Goal: Task Accomplishment & Management: Manage account settings

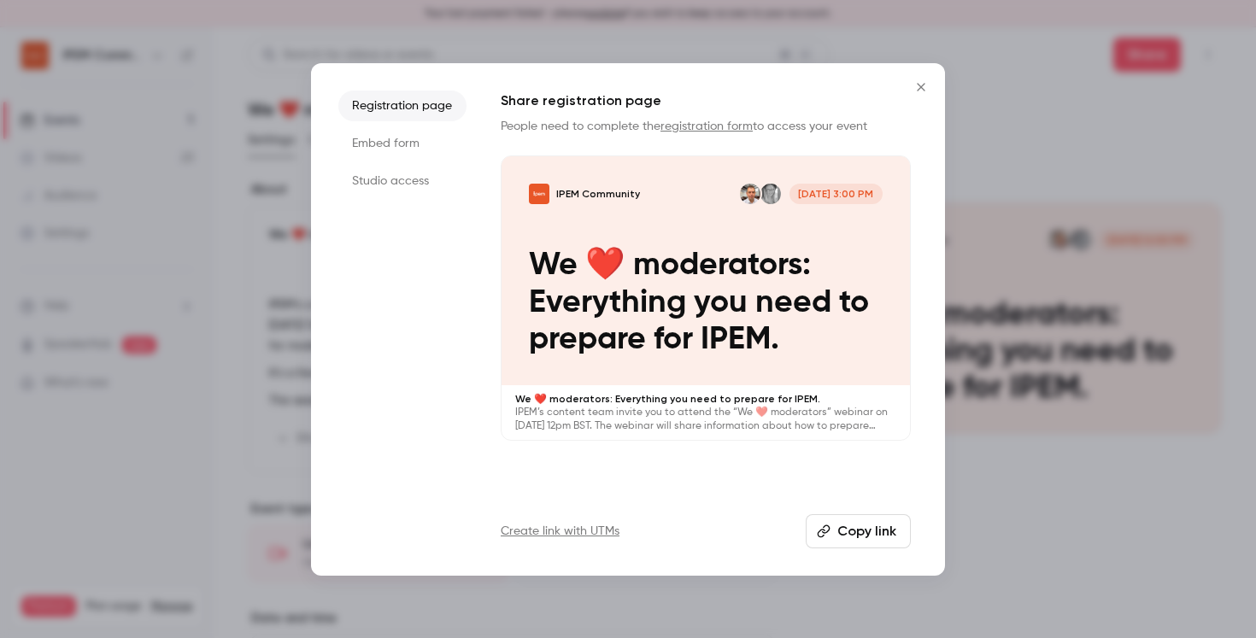
click at [918, 91] on icon "Close" at bounding box center [921, 87] width 21 height 14
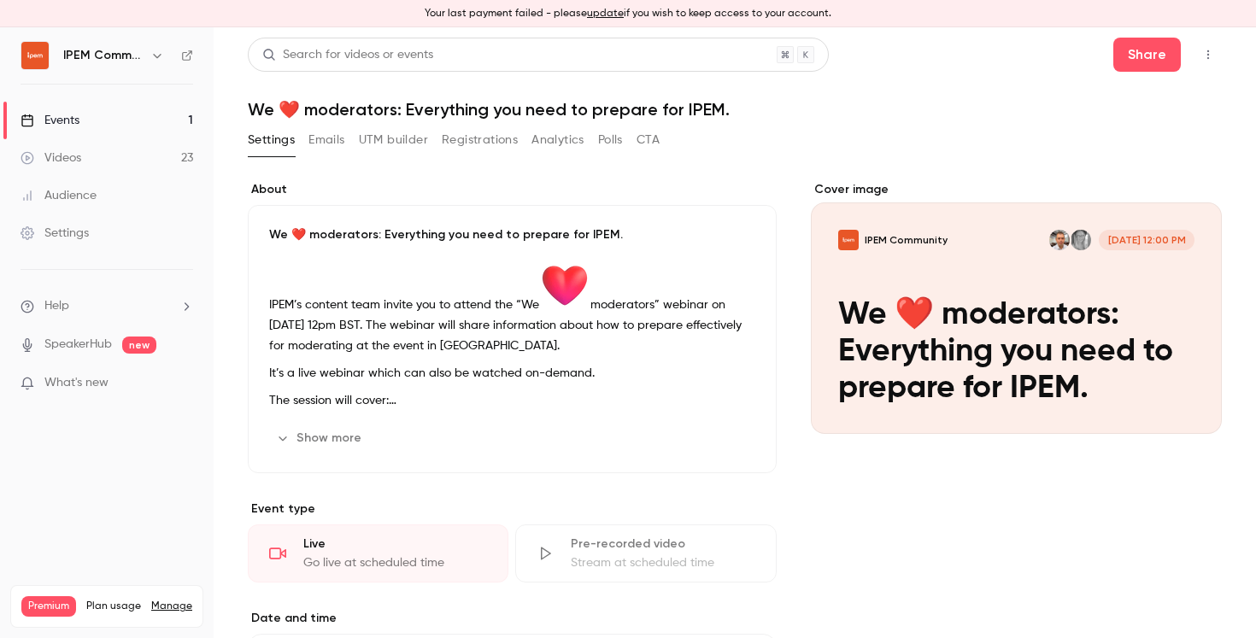
click at [479, 131] on button "Registrations" at bounding box center [480, 139] width 76 height 27
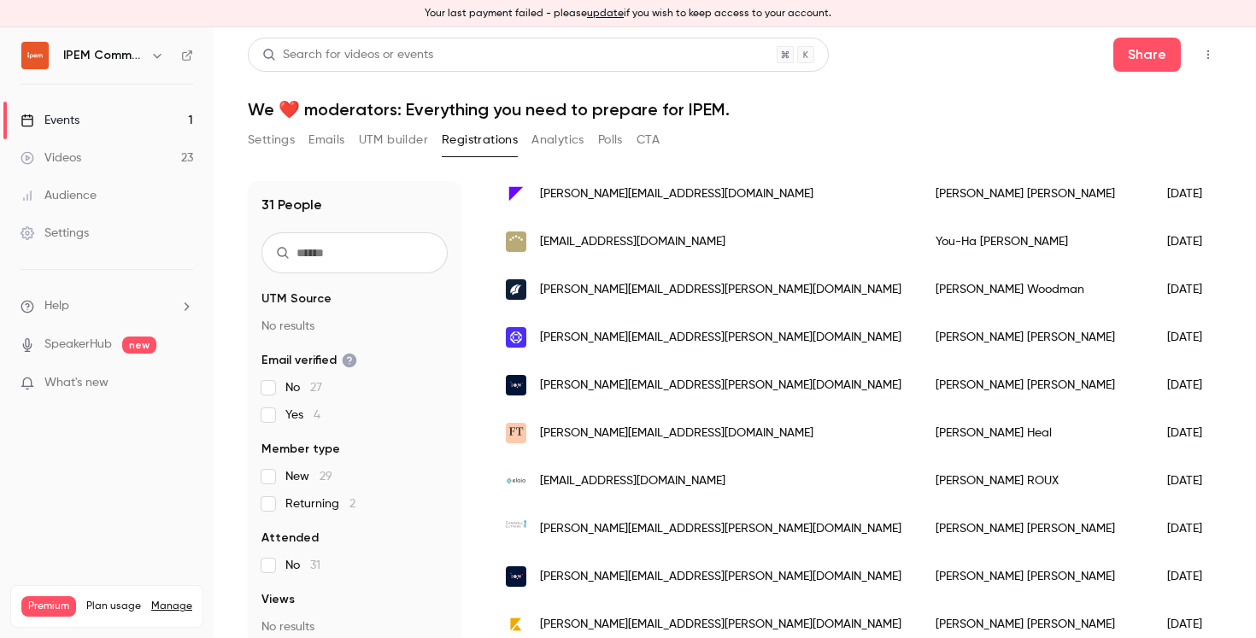
click at [1201, 50] on icon "button" at bounding box center [1208, 55] width 14 height 12
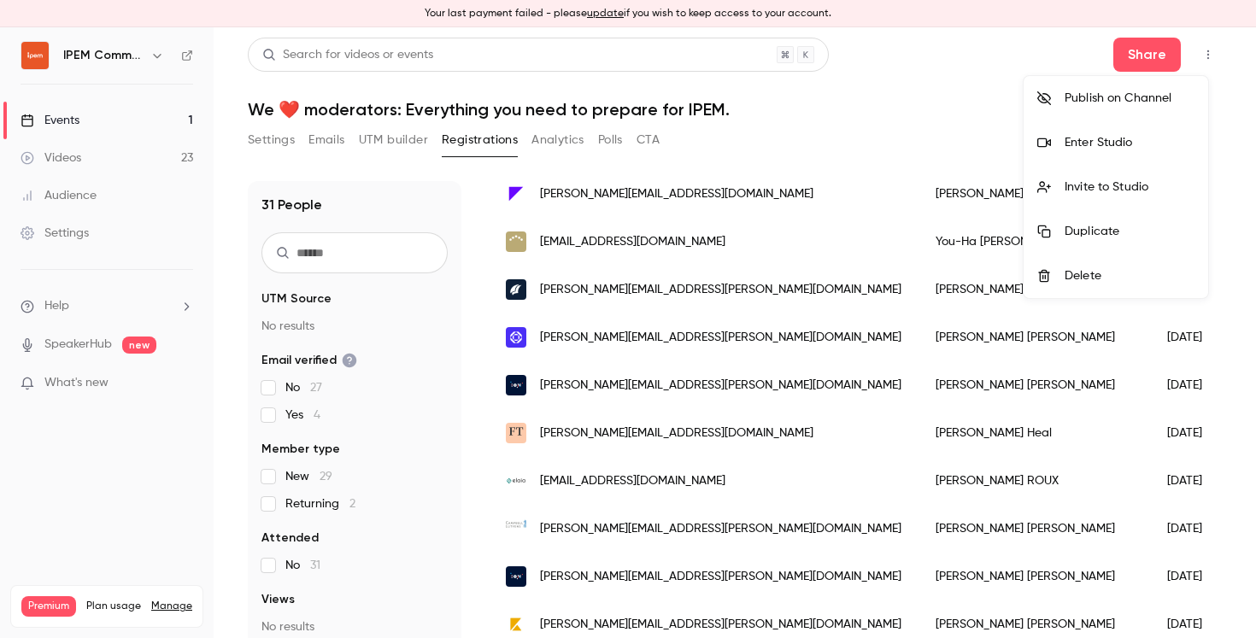
click at [1193, 50] on div at bounding box center [628, 319] width 1256 height 638
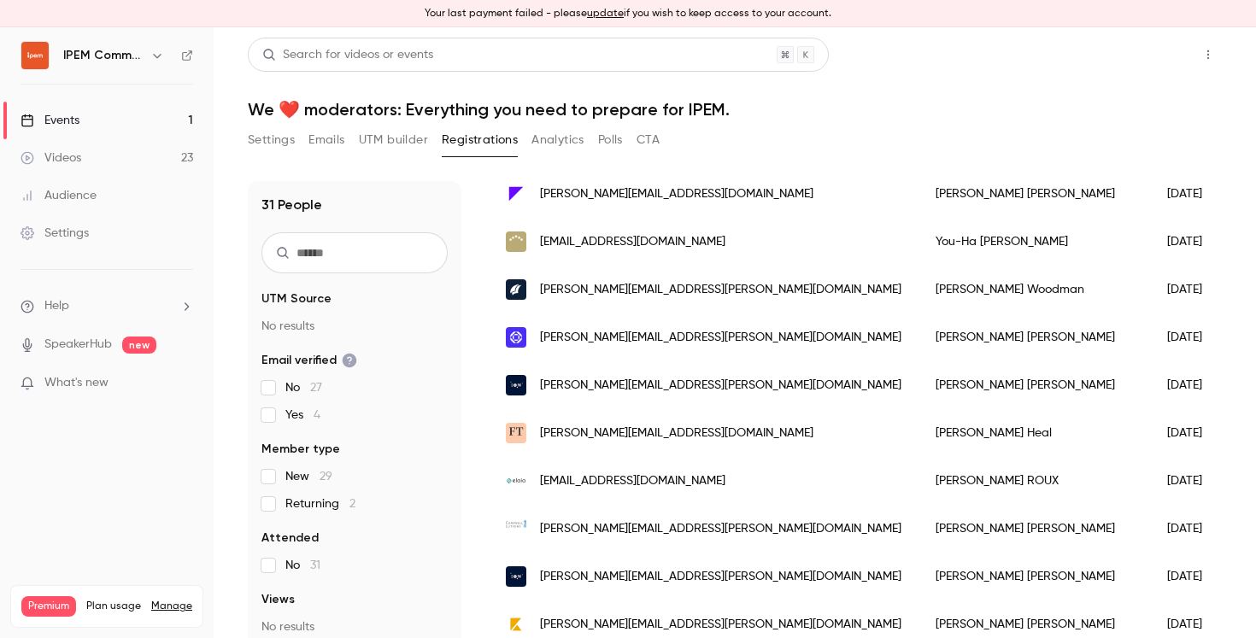
click at [1141, 66] on button "Share" at bounding box center [1146, 55] width 67 height 34
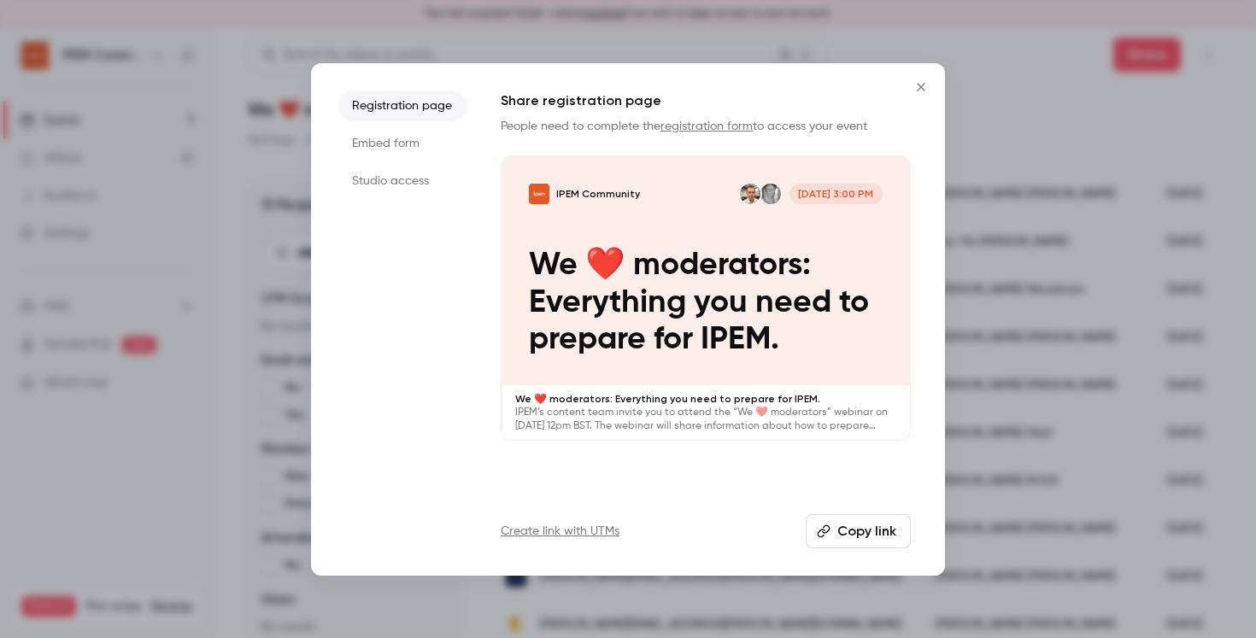
click at [925, 91] on icon "Close" at bounding box center [921, 87] width 21 height 14
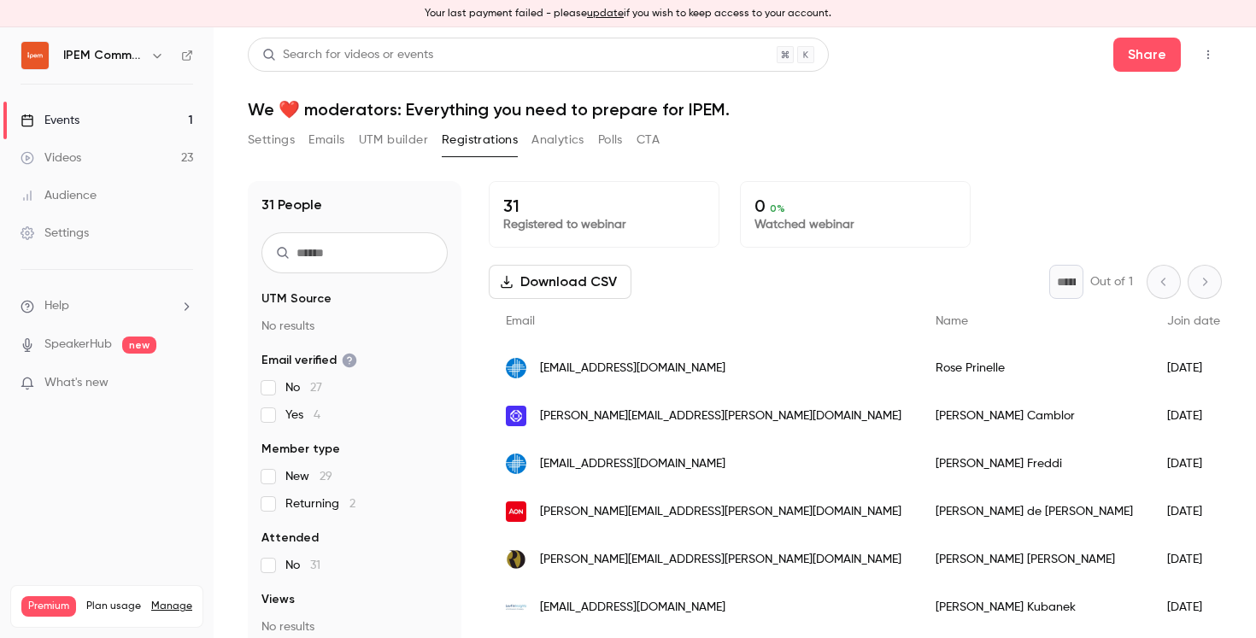
click at [264, 144] on button "Settings" at bounding box center [271, 139] width 47 height 27
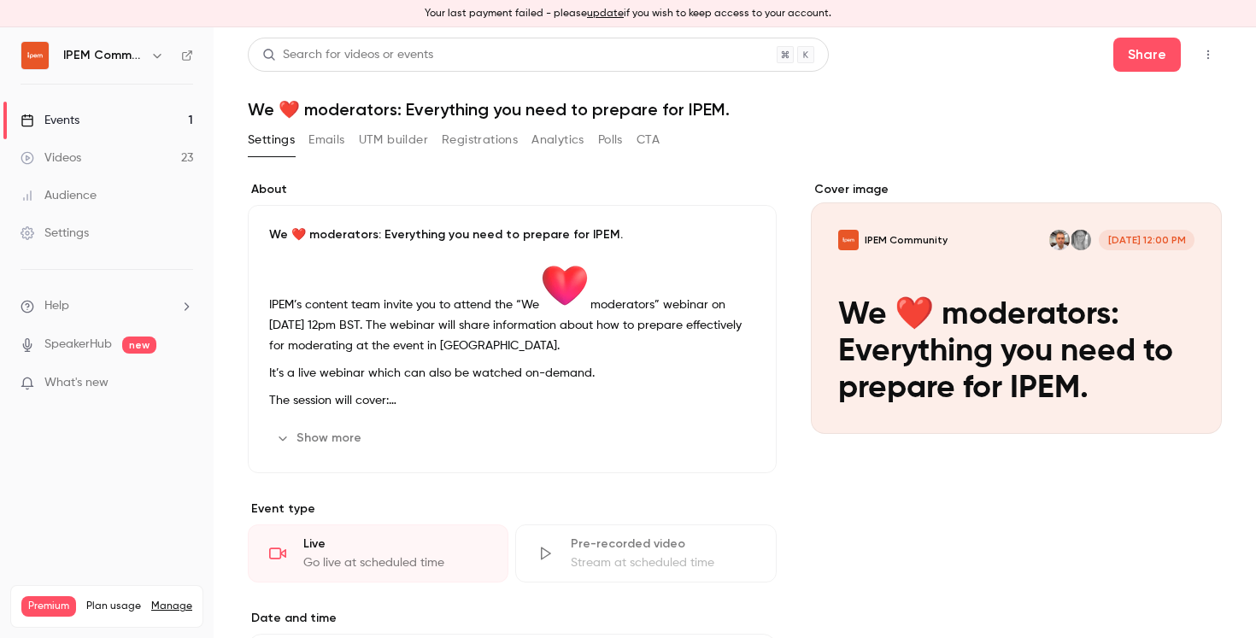
click at [476, 141] on button "Registrations" at bounding box center [480, 139] width 76 height 27
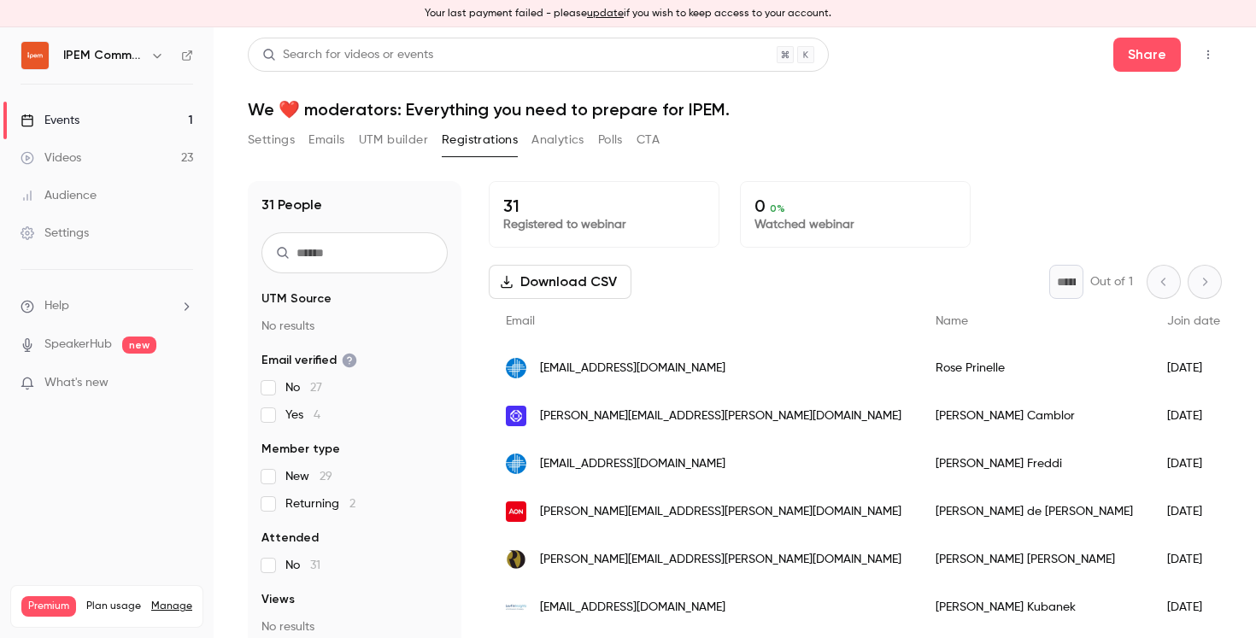
click at [607, 220] on p "Registered to webinar" at bounding box center [604, 224] width 202 height 17
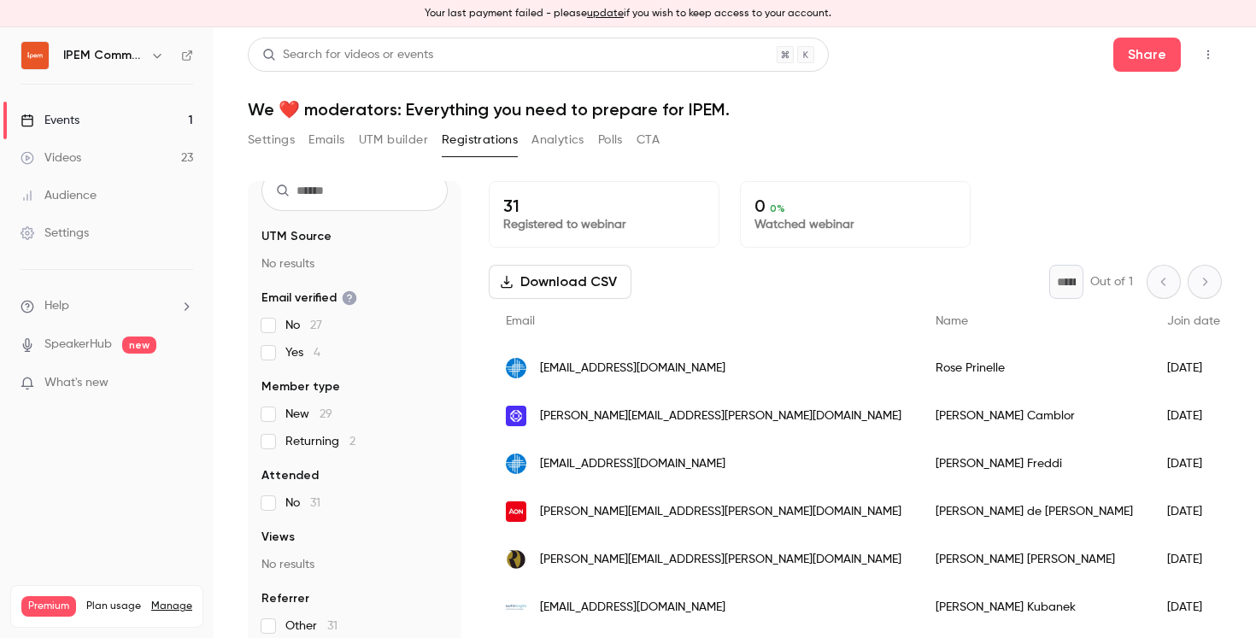
click at [42, 239] on div "Settings" at bounding box center [55, 233] width 68 height 17
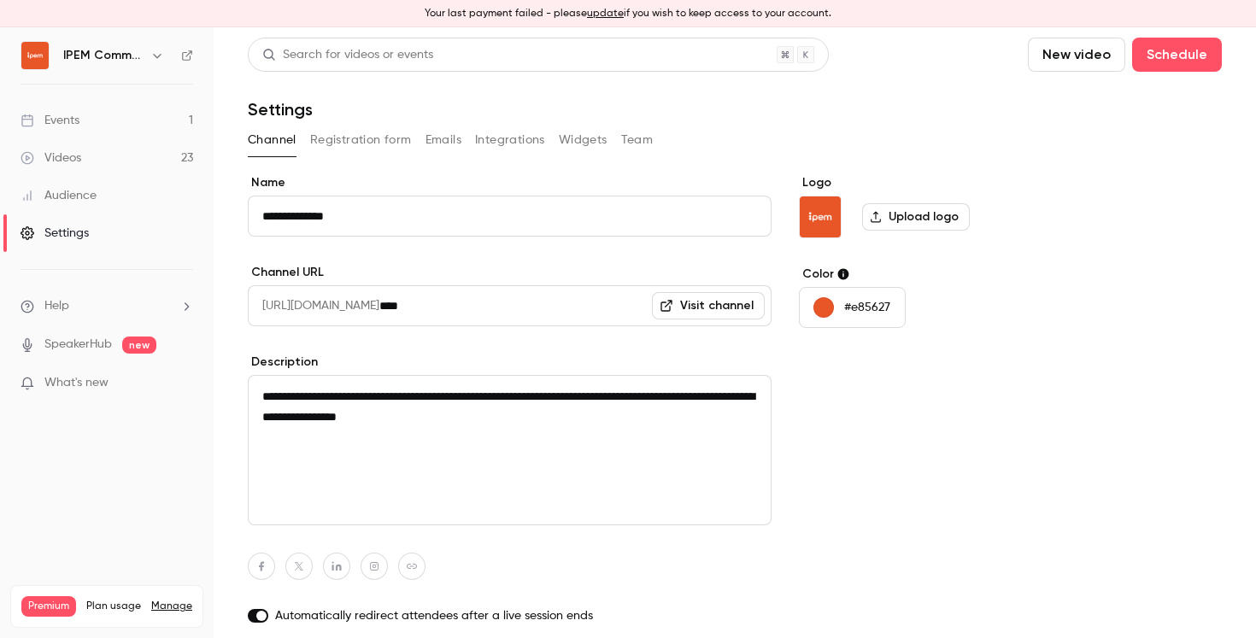
click at [379, 144] on button "Registration form" at bounding box center [361, 139] width 102 height 27
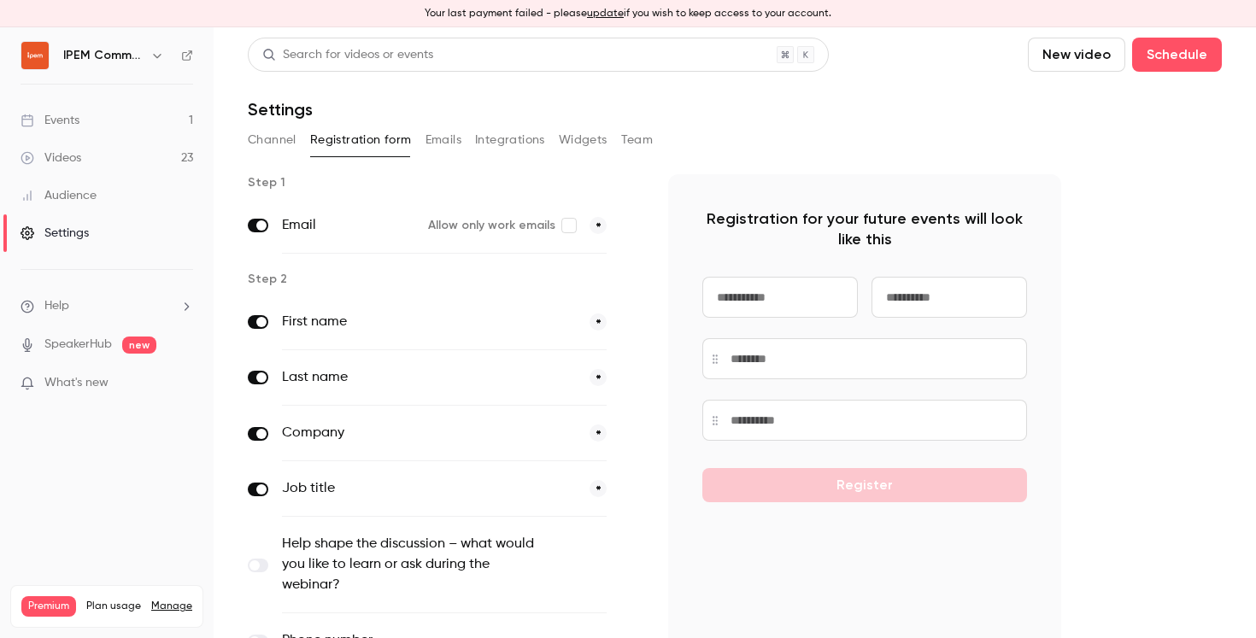
click at [719, 129] on div "Channel Registration form Emails Integrations Widgets Team" at bounding box center [735, 139] width 974 height 27
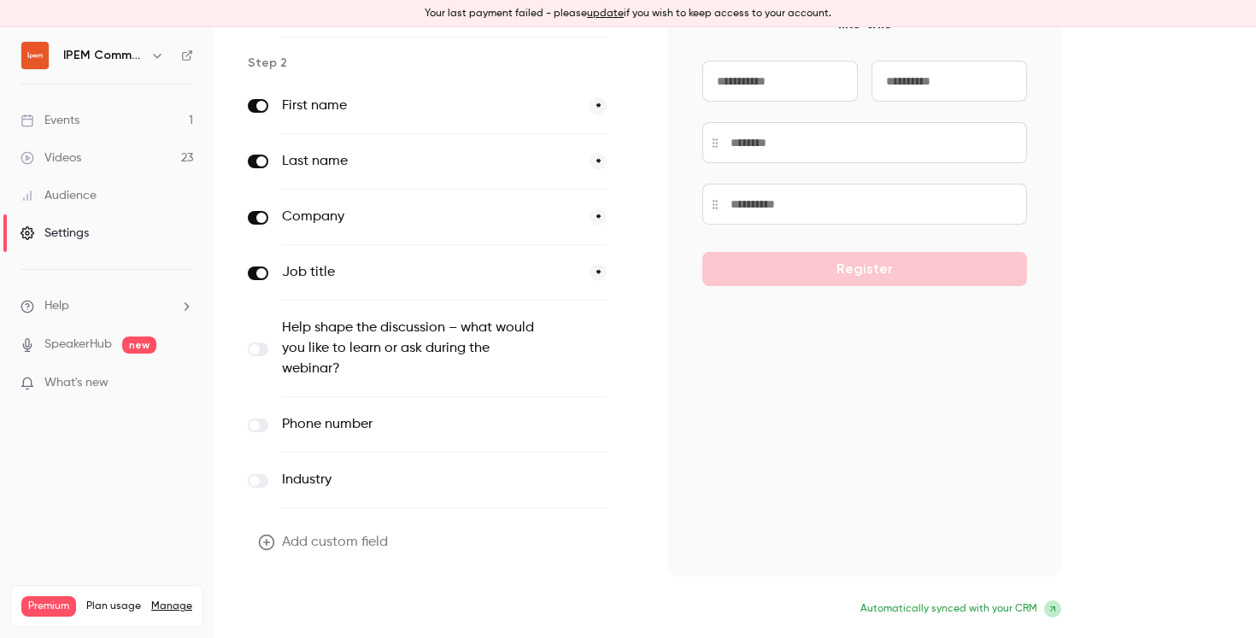
click at [317, 602] on button "Update form" at bounding box center [305, 611] width 115 height 34
